Goal: Information Seeking & Learning: Learn about a topic

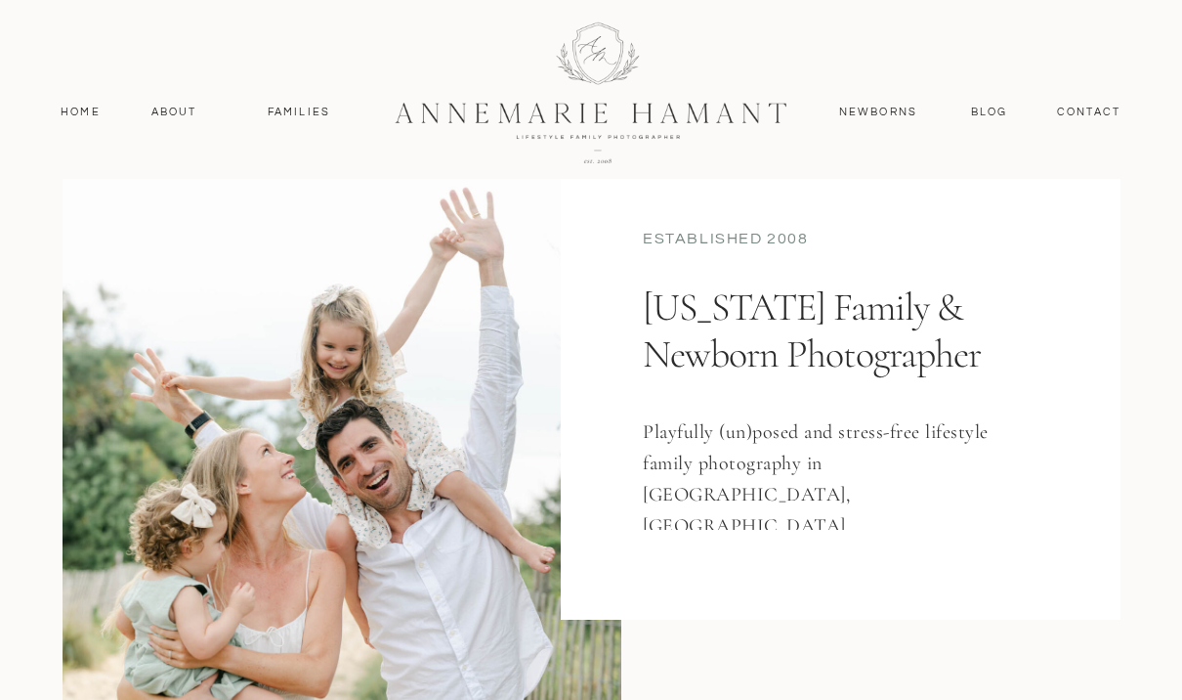
scroll to position [175, 0]
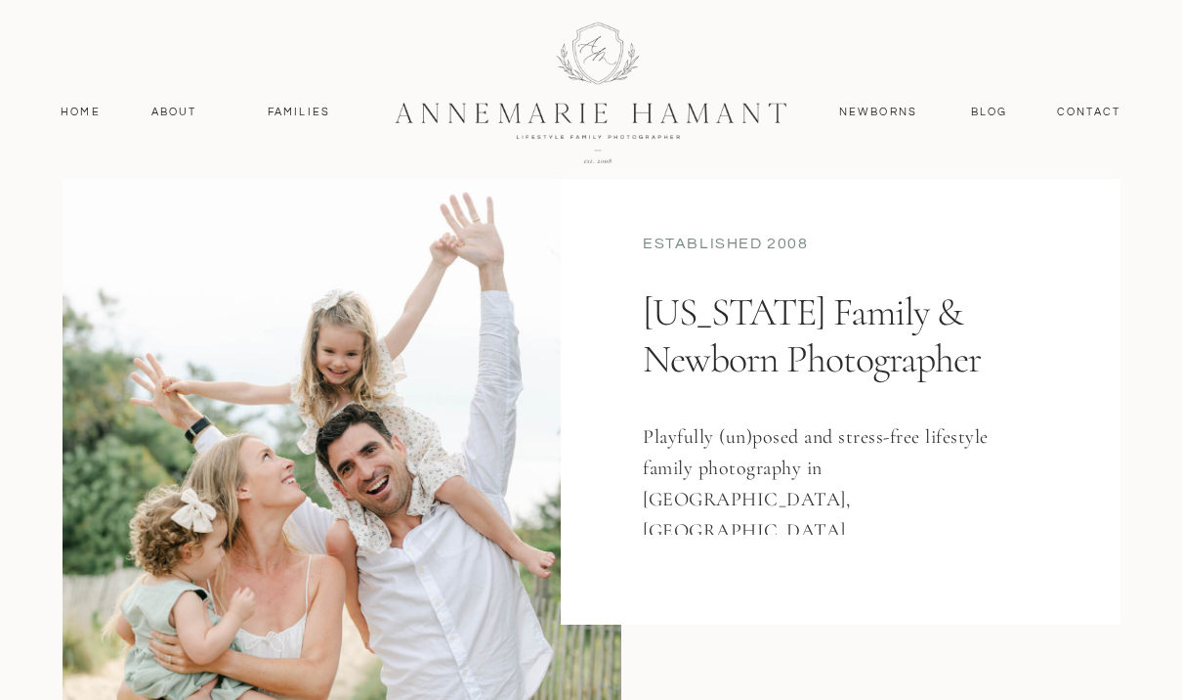
click at [294, 114] on nav "Families" at bounding box center [299, 113] width 88 height 18
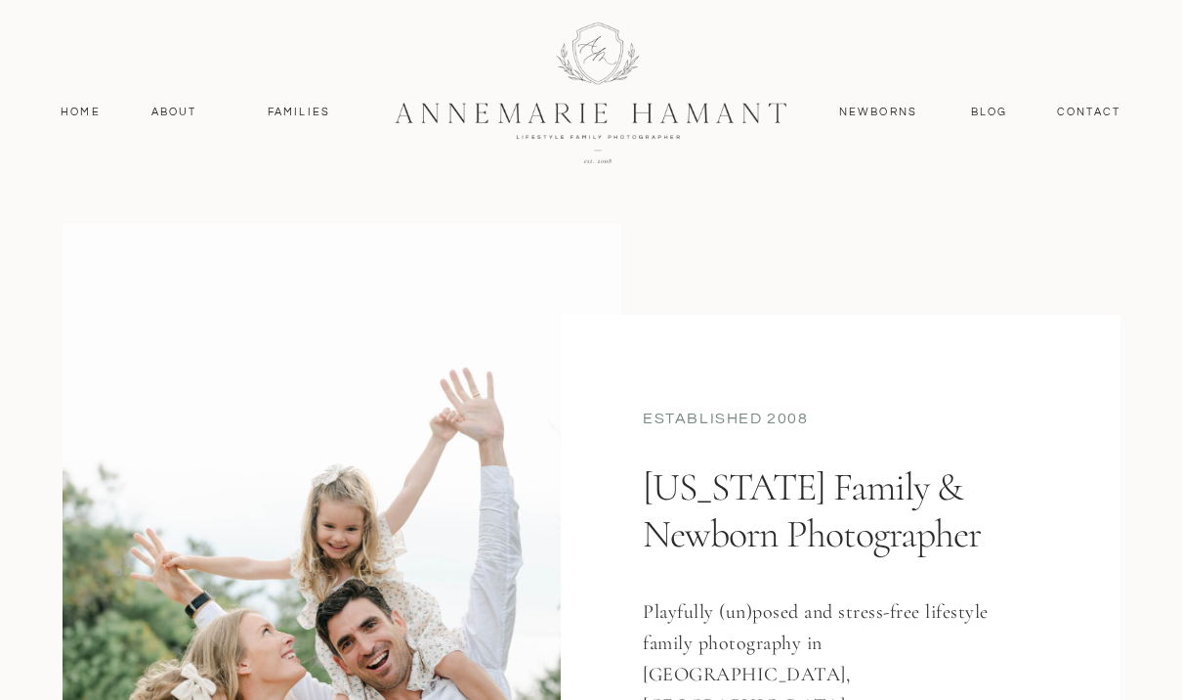
scroll to position [683, 0]
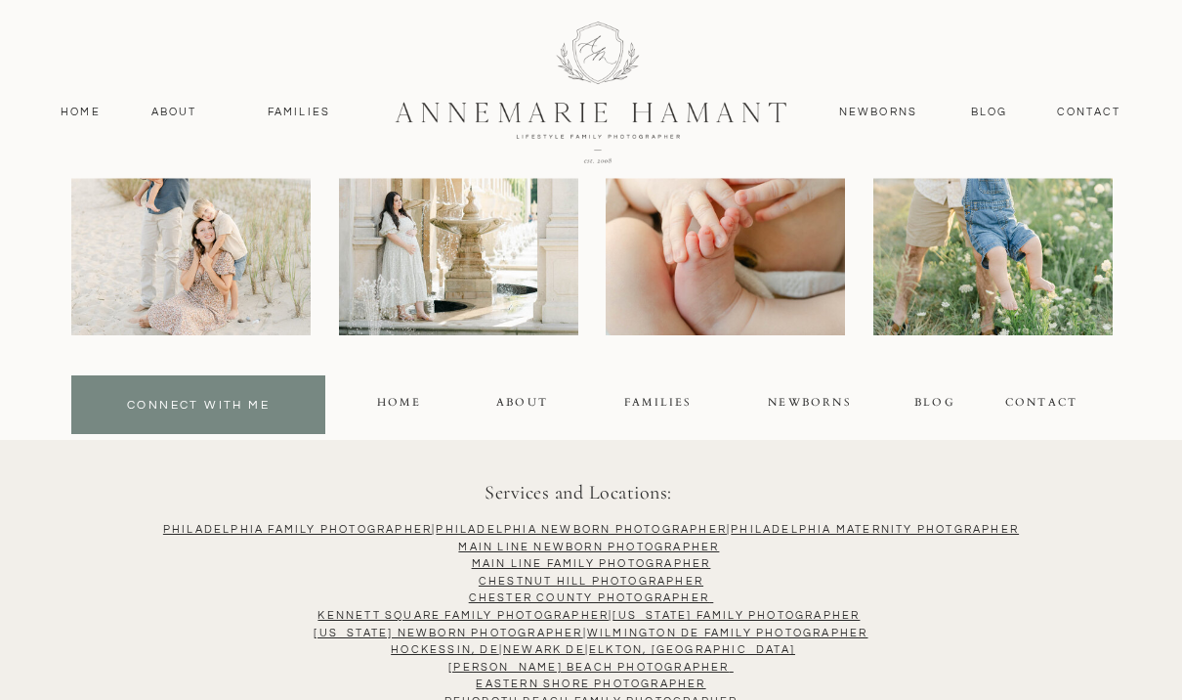
scroll to position [12727, 0]
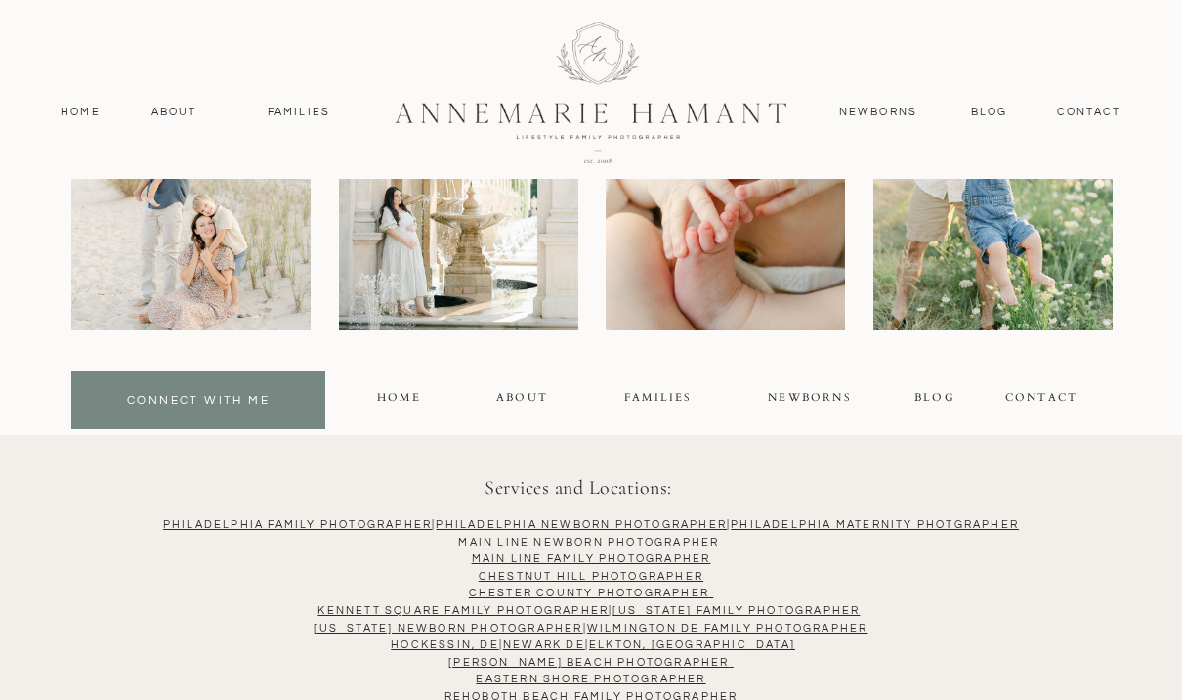
click at [837, 605] on link "[US_STATE] Family Photographer" at bounding box center [736, 610] width 247 height 11
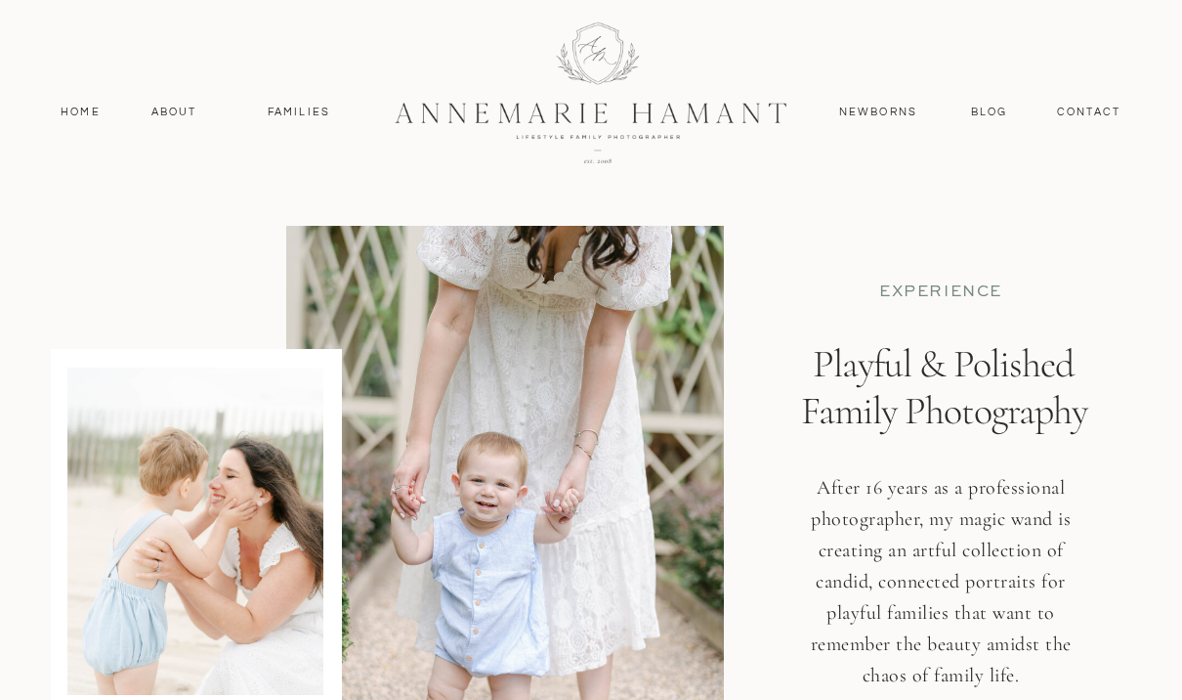
scroll to position [12795, 0]
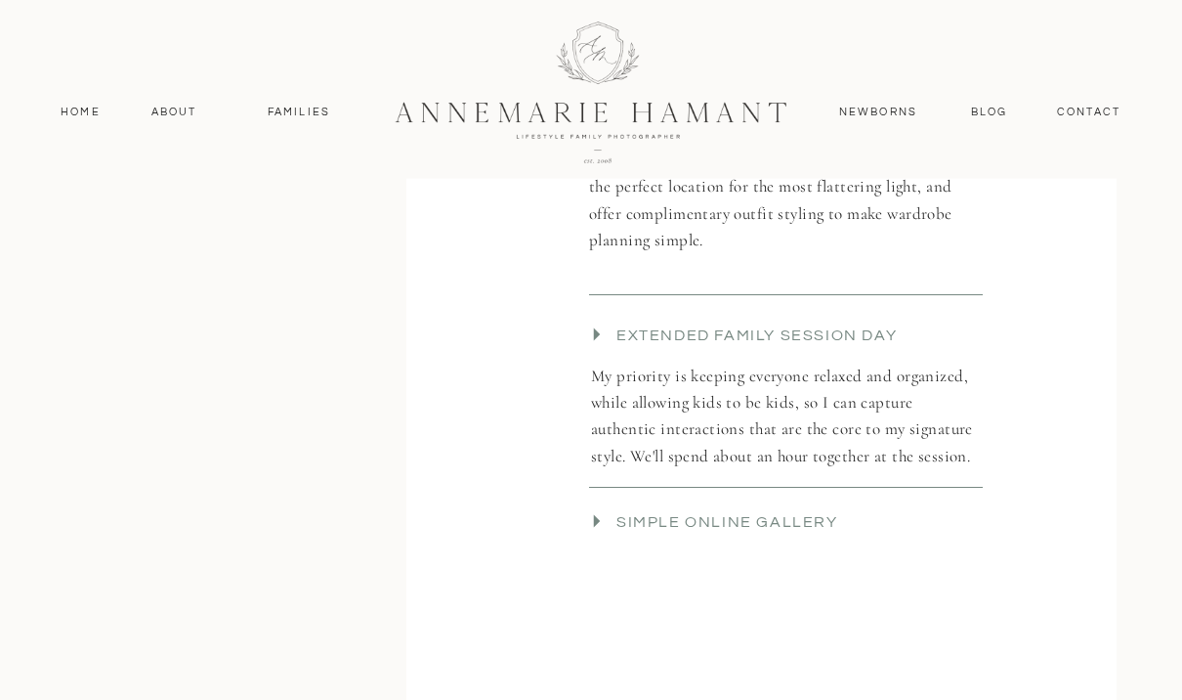
scroll to position [4415, 0]
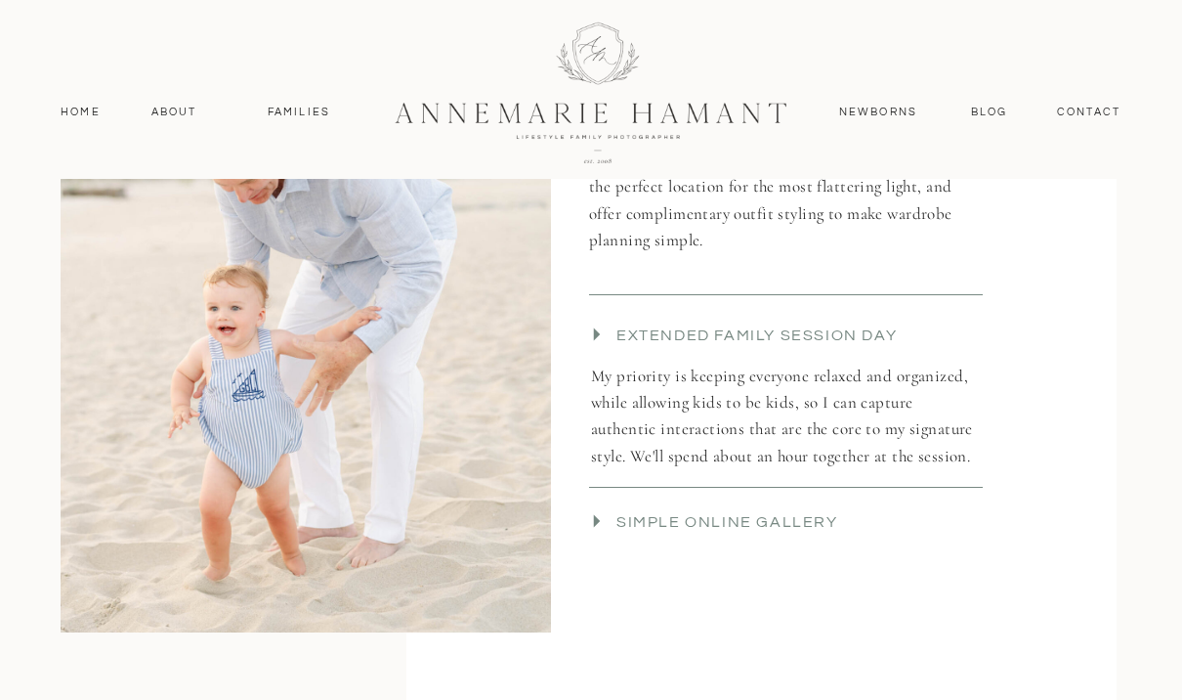
click at [804, 519] on h3 "Simple Online Gallery" at bounding box center [805, 527] width 376 height 33
click at [608, 519] on icon at bounding box center [596, 520] width 25 height 25
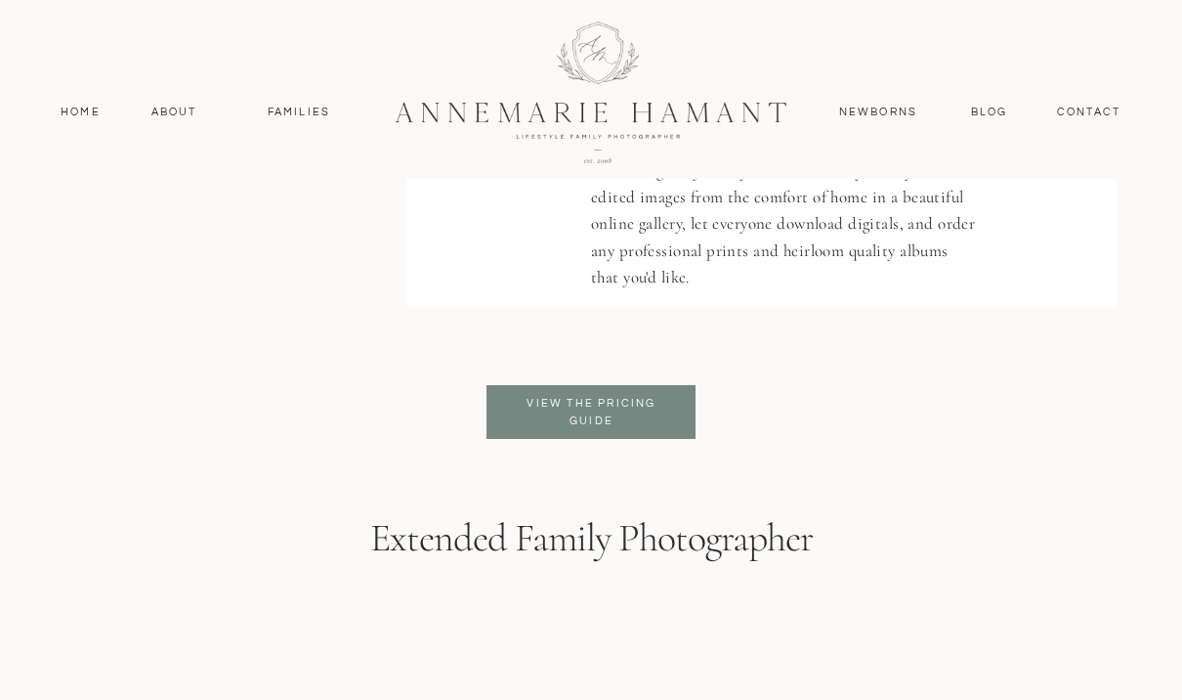
scroll to position [4960, 0]
click at [653, 420] on h3 "View the pricing Guide" at bounding box center [591, 409] width 159 height 35
